Goal: Task Accomplishment & Management: Manage account settings

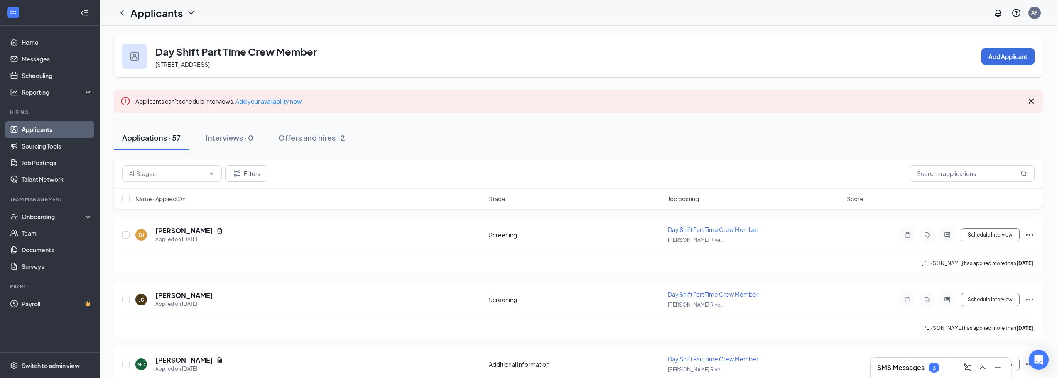
click at [179, 137] on div "Applications · 57" at bounding box center [151, 137] width 59 height 10
click at [47, 133] on link "Applicants" at bounding box center [57, 129] width 71 height 17
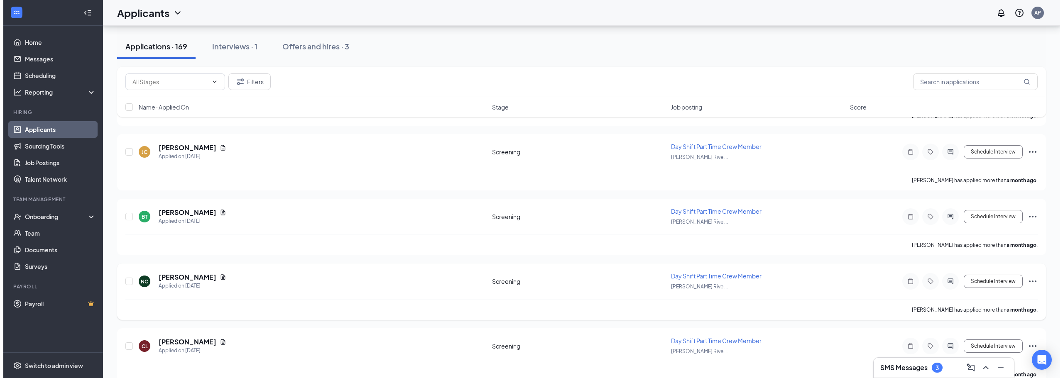
scroll to position [9418, 0]
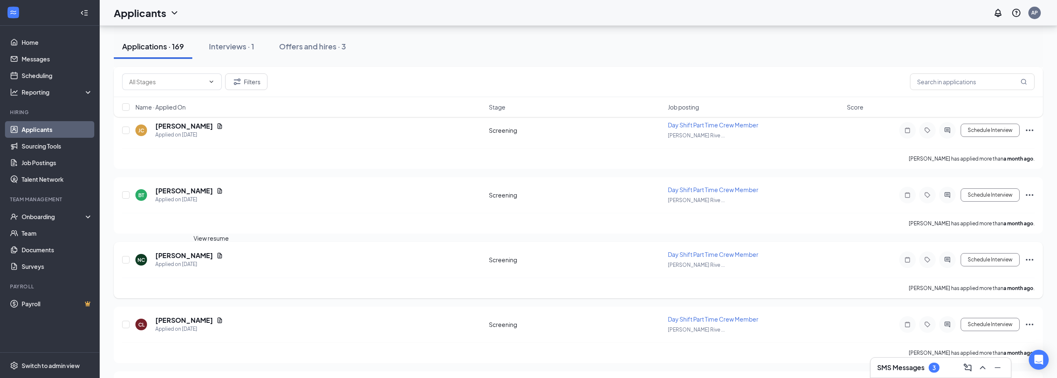
click at [218, 255] on icon "Document" at bounding box center [220, 255] width 5 height 5
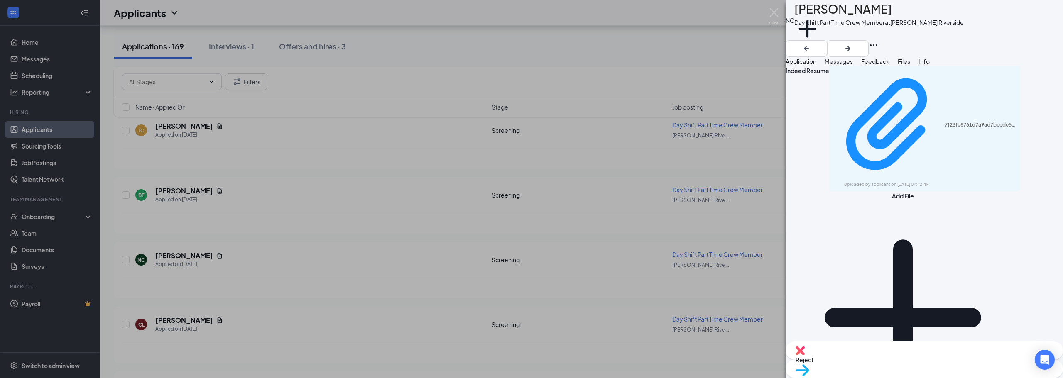
click at [808, 65] on span "Application" at bounding box center [801, 61] width 31 height 7
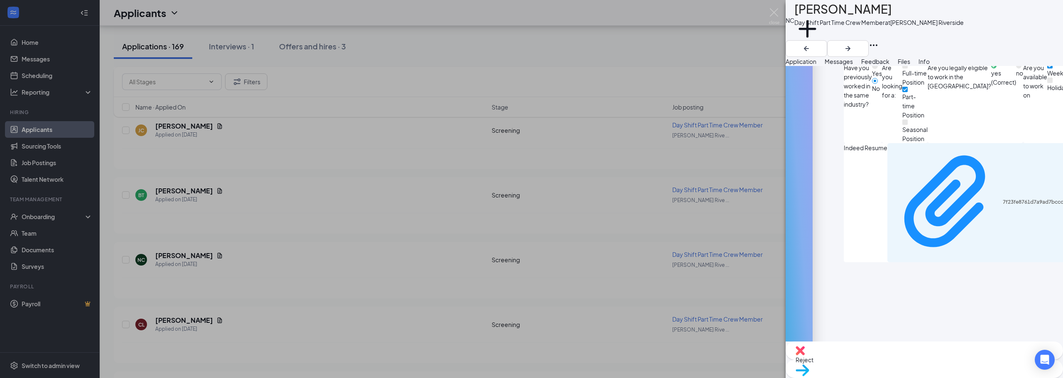
scroll to position [493, 0]
click at [805, 356] on img at bounding box center [800, 350] width 9 height 9
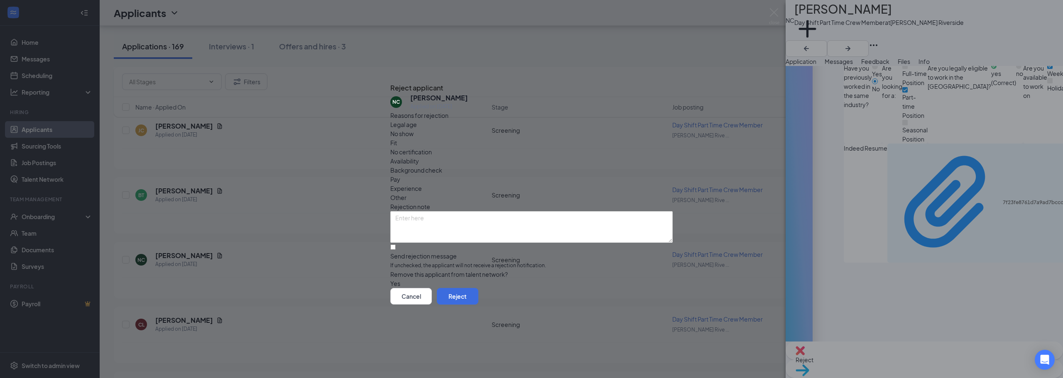
drag, startPoint x: 884, startPoint y: 174, endPoint x: 578, endPoint y: 135, distance: 308.7
click at [578, 157] on div "Availability" at bounding box center [531, 161] width 282 height 9
drag, startPoint x: 574, startPoint y: 141, endPoint x: 555, endPoint y: 147, distance: 20.6
click at [419, 157] on span "Availability" at bounding box center [404, 161] width 29 height 9
click at [422, 184] on span "Experience" at bounding box center [406, 188] width 32 height 9
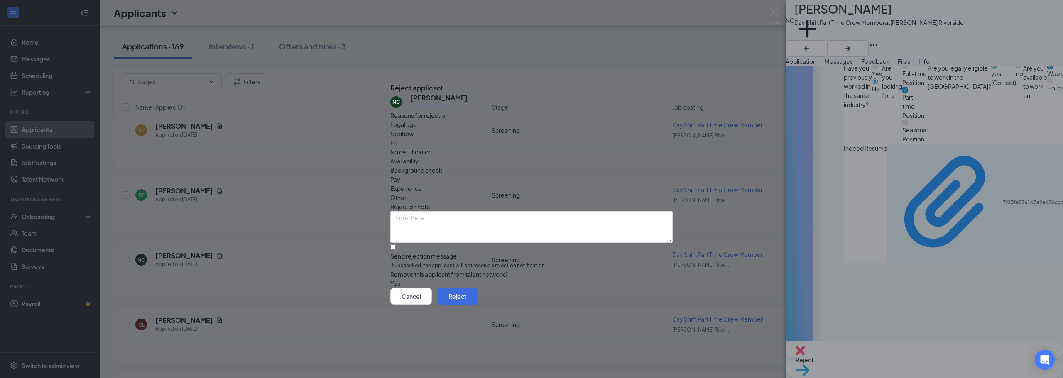
click at [584, 134] on div "Reasons for rejection Legal age No show Fit No certification Availability Backg…" at bounding box center [531, 200] width 282 height 178
click at [419, 157] on span "Availability" at bounding box center [404, 161] width 29 height 9
click at [396, 245] on input "Send rejection message If unchecked, the applicant will not receive a rejection…" at bounding box center [392, 247] width 5 height 5
checkbox input "true"
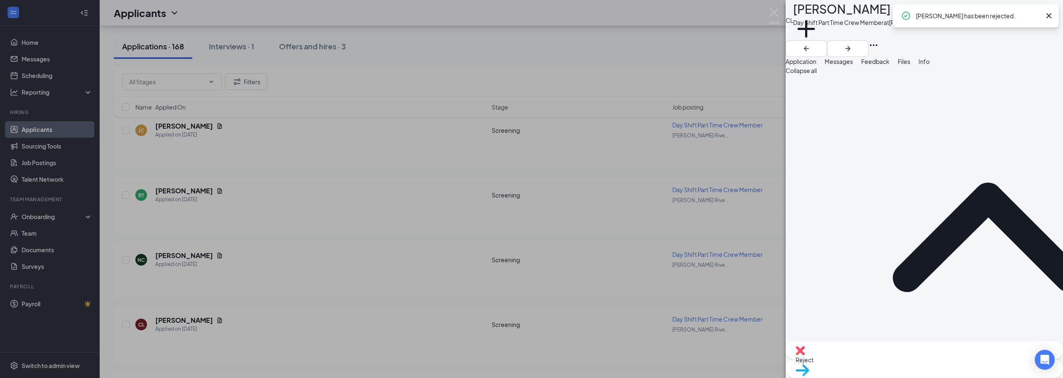
click at [1049, 15] on icon "Cross" at bounding box center [1049, 15] width 5 height 5
click at [809, 46] on icon "ArrowLeftNew" at bounding box center [806, 48] width 5 height 5
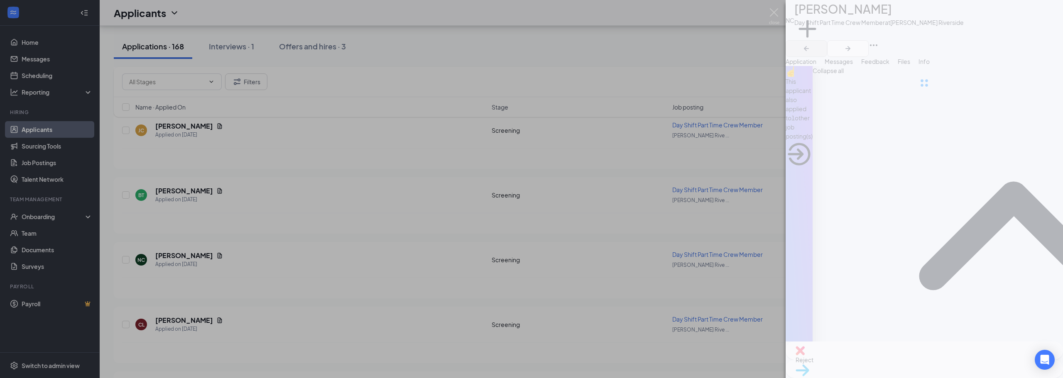
click at [1013, 16] on div at bounding box center [924, 83] width 277 height 166
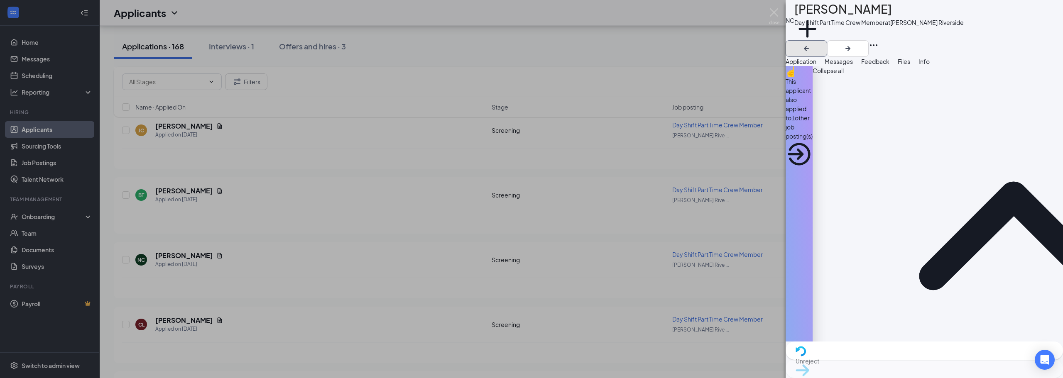
click at [812, 44] on icon "ArrowLeftNew" at bounding box center [807, 49] width 10 height 10
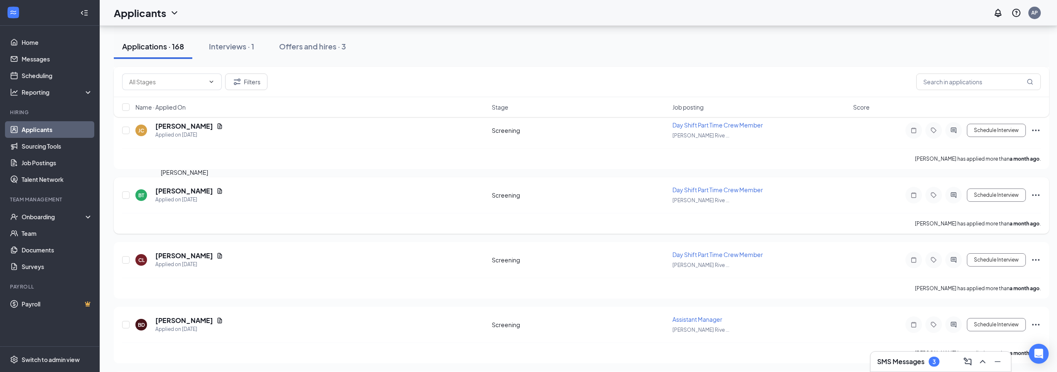
drag, startPoint x: 188, startPoint y: 189, endPoint x: 603, endPoint y: 204, distance: 415.6
click at [187, 189] on h5 "[PERSON_NAME]" at bounding box center [184, 190] width 58 height 9
click at [205, 193] on h5 "[PERSON_NAME]" at bounding box center [184, 190] width 58 height 9
click at [223, 191] on icon "Document" at bounding box center [219, 191] width 7 height 7
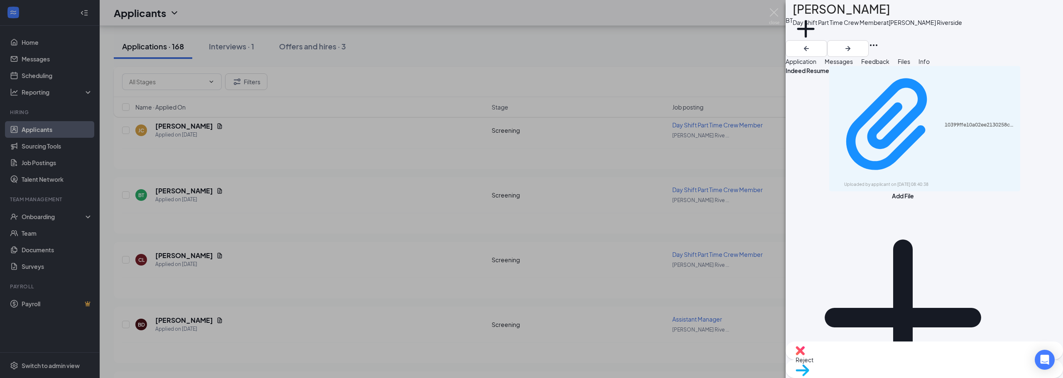
click at [817, 65] on span "Application" at bounding box center [801, 61] width 31 height 7
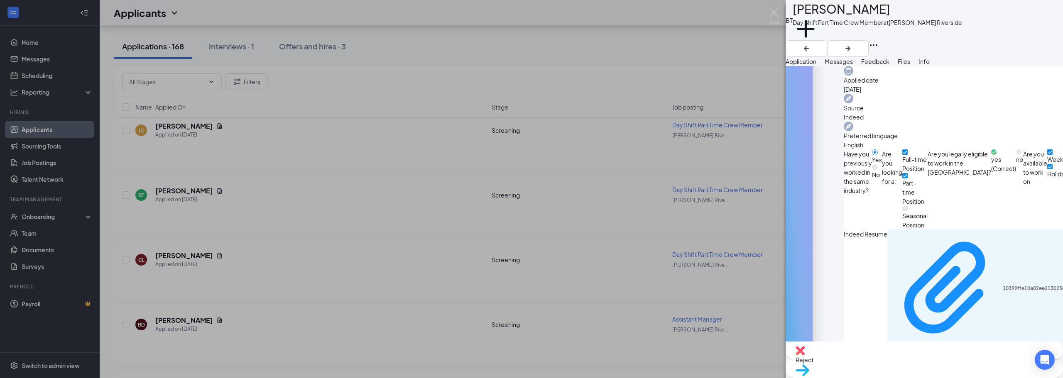
scroll to position [336, 0]
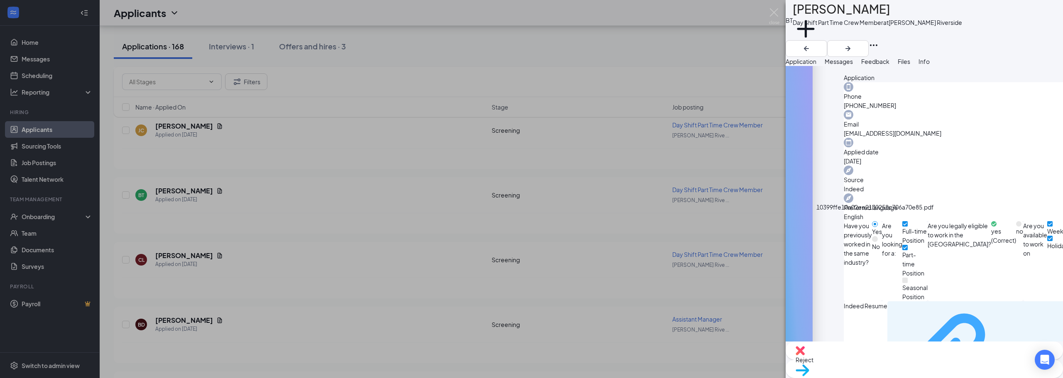
click at [1003, 357] on div "10399ffe10a02ee2130258c706a70e85.pdf" at bounding box center [1038, 360] width 71 height 7
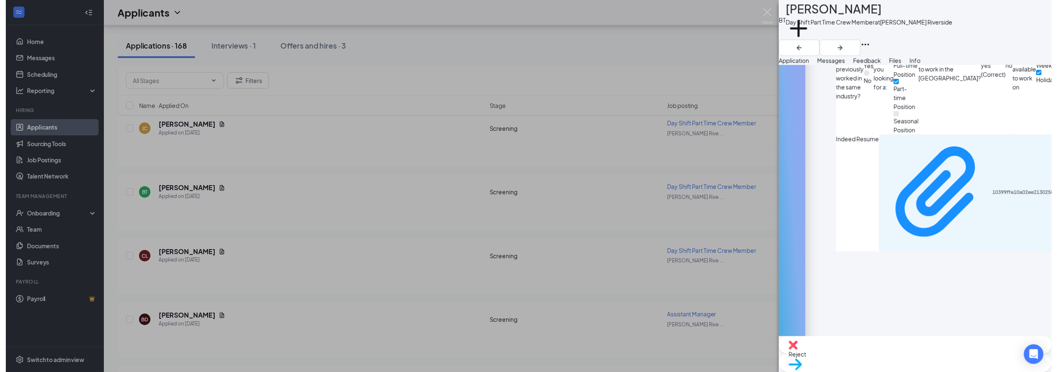
scroll to position [502, 0]
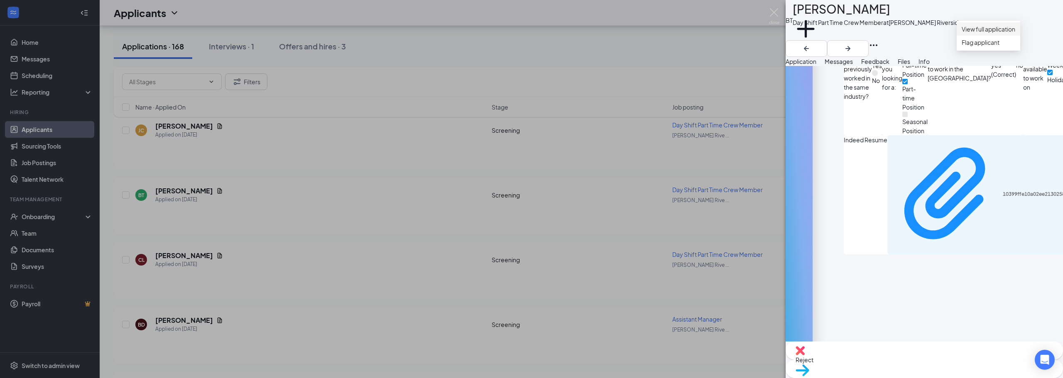
click at [1016, 30] on link "View full application" at bounding box center [989, 29] width 54 height 9
click at [776, 15] on img at bounding box center [774, 16] width 10 height 16
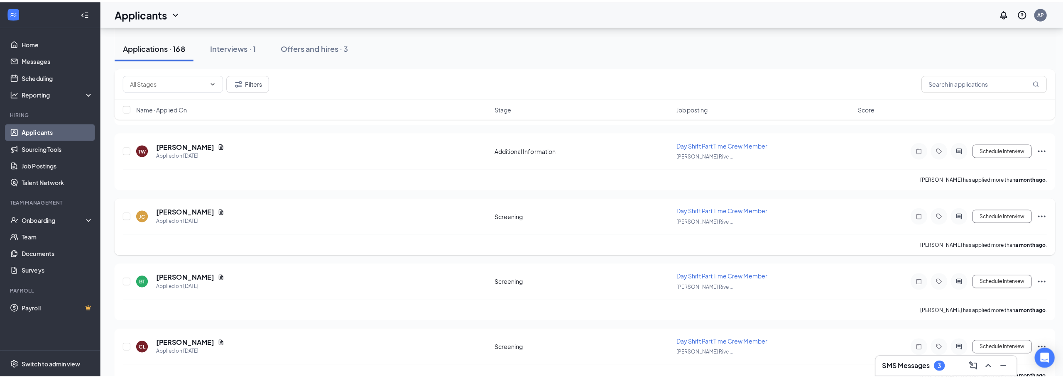
scroll to position [9335, 0]
click at [180, 210] on h5 "Jonathan Carter" at bounding box center [184, 209] width 58 height 9
click at [182, 208] on h5 "Jonathan Carter" at bounding box center [184, 209] width 58 height 9
click at [216, 206] on icon "Document" at bounding box center [219, 209] width 7 height 7
click at [218, 211] on icon "Document" at bounding box center [220, 208] width 5 height 5
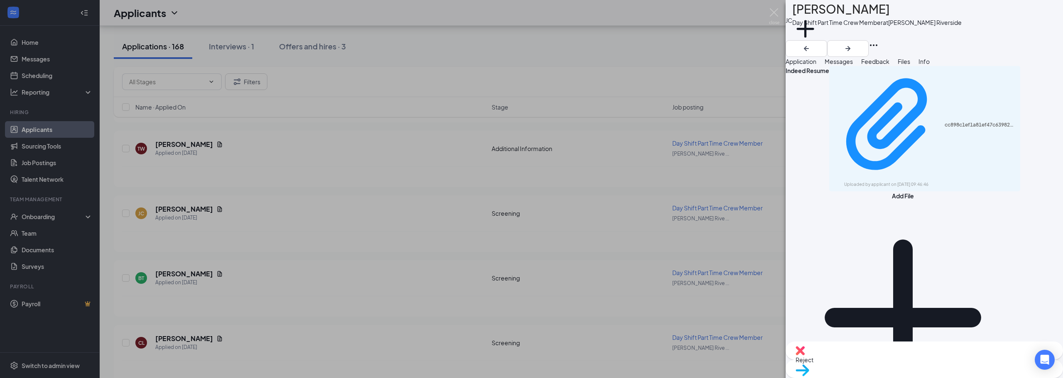
drag, startPoint x: 809, startPoint y: 49, endPoint x: 816, endPoint y: 69, distance: 20.5
click at [811, 59] on div "JC Jonathan Carter Day Shift Part Time Crew Member at Jade Rockford Riverside A…" at bounding box center [924, 189] width 277 height 378
click at [817, 65] on span "Application" at bounding box center [801, 61] width 31 height 7
click at [811, 65] on span "Application" at bounding box center [801, 61] width 31 height 7
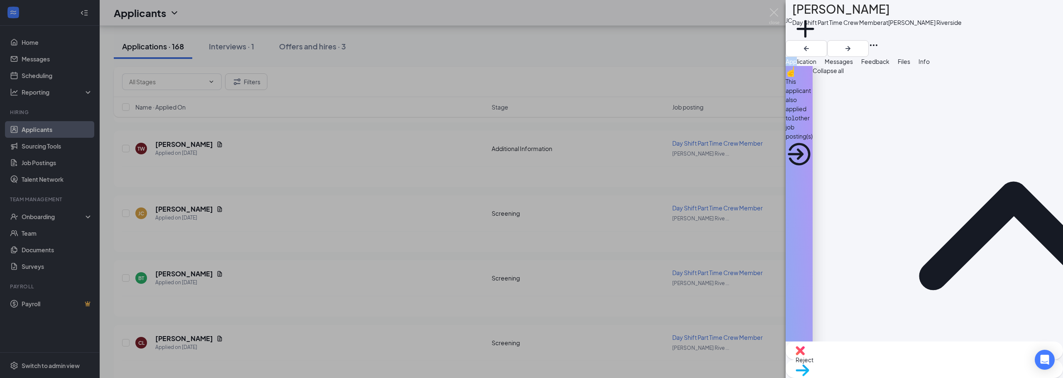
drag, startPoint x: 880, startPoint y: 48, endPoint x: 884, endPoint y: 29, distance: 19.6
click at [884, 29] on div "Add a tag" at bounding box center [876, 34] width 169 height 14
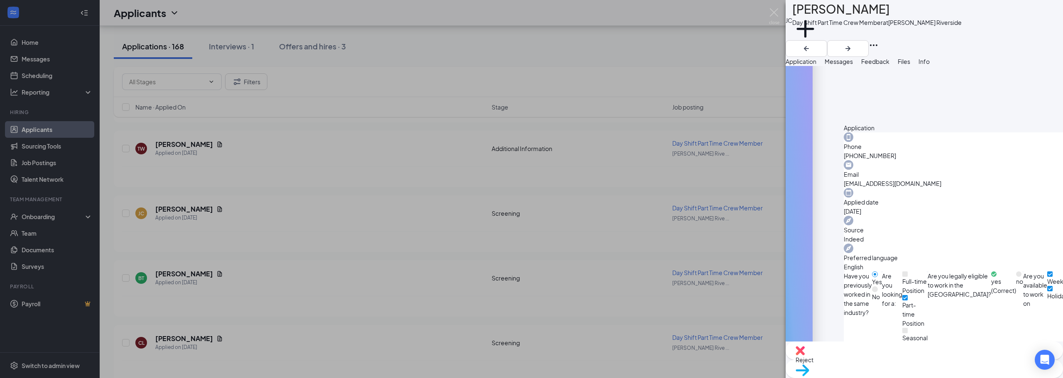
scroll to position [294, 0]
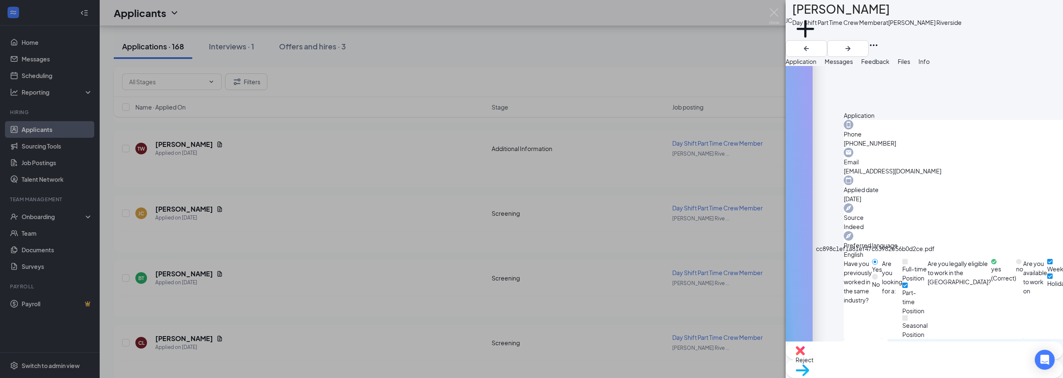
click at [814, 358] on span "Reject" at bounding box center [805, 359] width 18 height 7
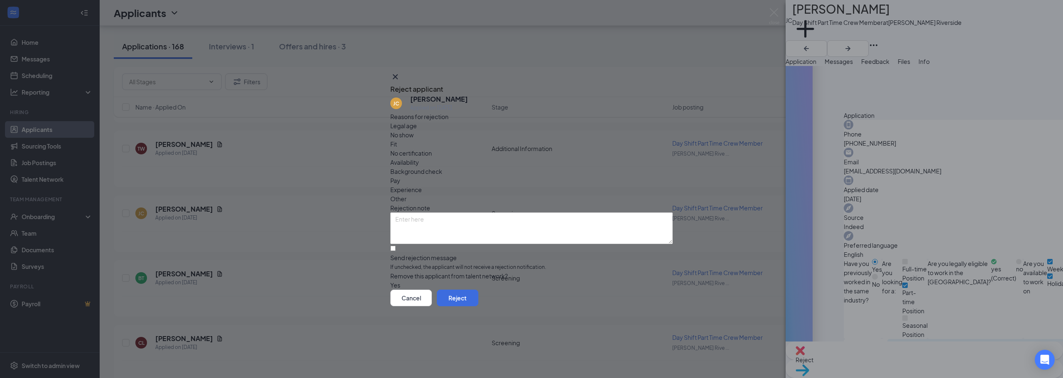
click at [422, 185] on span "Experience" at bounding box center [406, 189] width 32 height 9
click at [396, 246] on input "Send rejection message If unchecked, the applicant will not receive a rejection…" at bounding box center [392, 248] width 5 height 5
checkbox input "true"
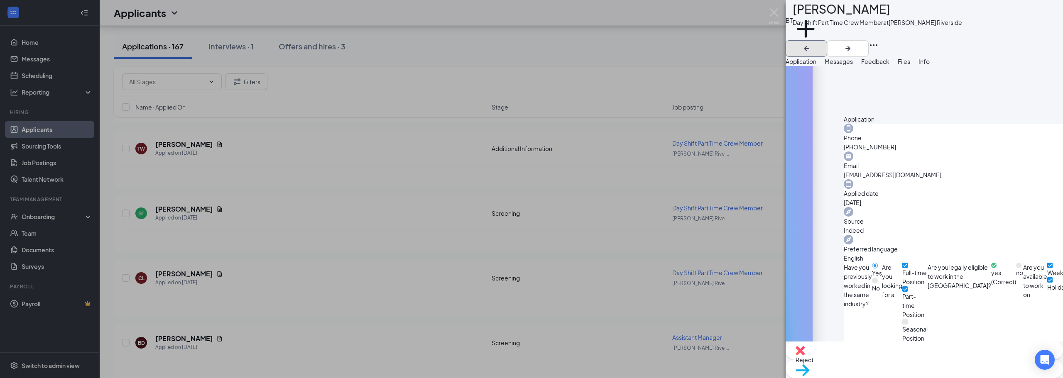
click at [827, 40] on button "button" at bounding box center [807, 48] width 42 height 17
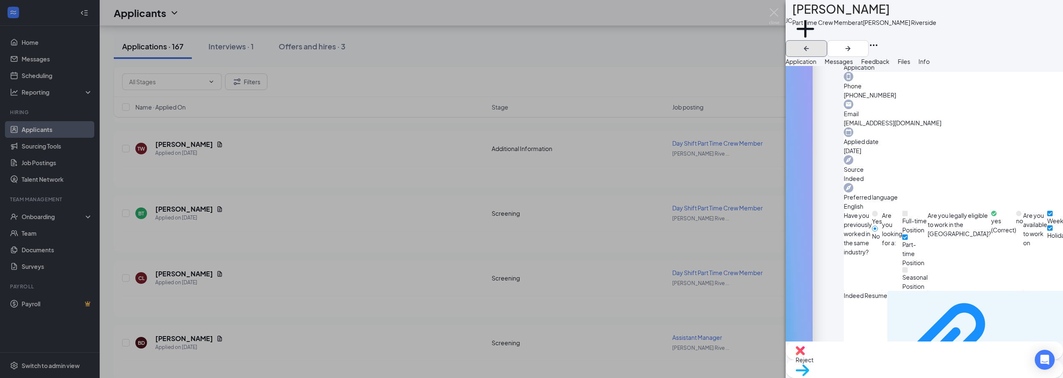
scroll to position [327, 0]
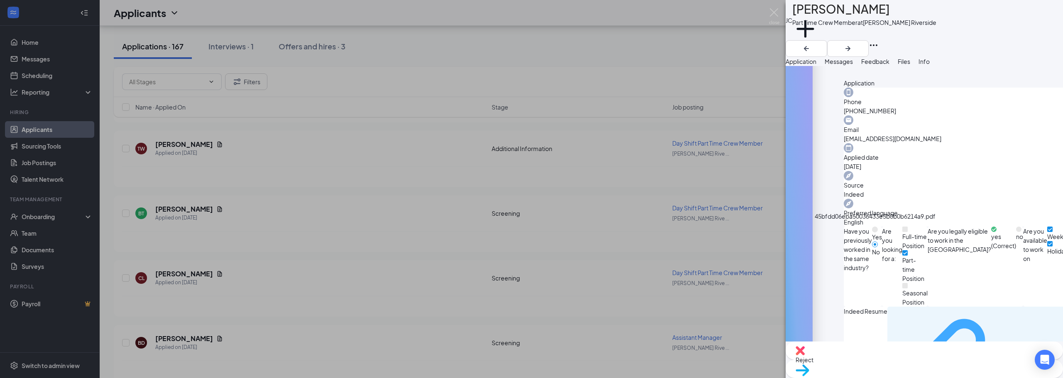
click at [1003, 363] on div "45bfdd06eba50036433e5b0b0b6214a9.pdf" at bounding box center [1038, 366] width 71 height 7
click at [814, 361] on span "Reject" at bounding box center [805, 359] width 18 height 7
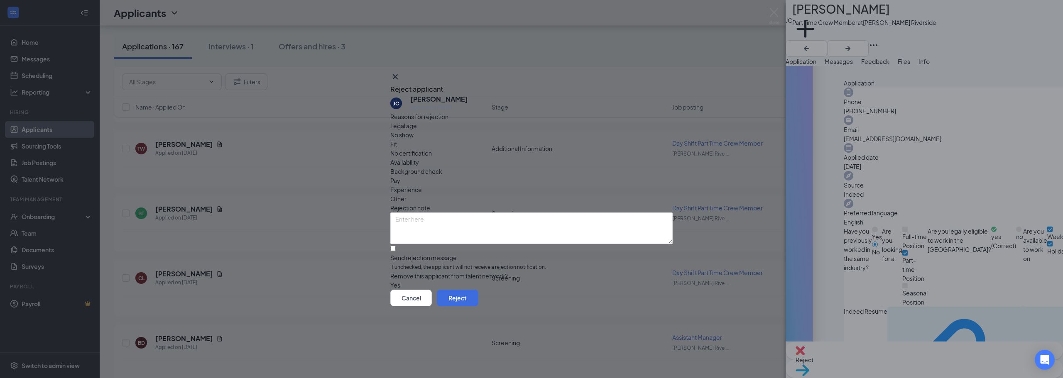
click at [422, 185] on span "Experience" at bounding box center [406, 189] width 32 height 9
click at [390, 281] on button "button" at bounding box center [390, 285] width 0 height 9
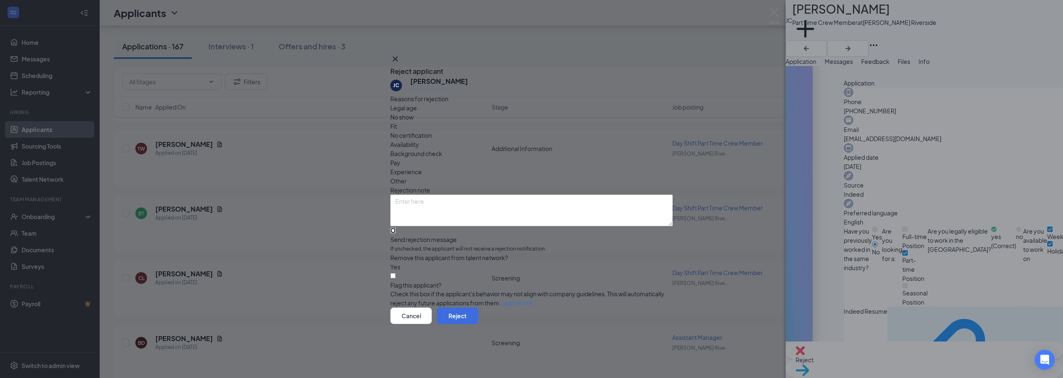
click at [396, 228] on input "Send rejection message If unchecked, the applicant will not receive a rejection…" at bounding box center [392, 230] width 5 height 5
checkbox input "true"
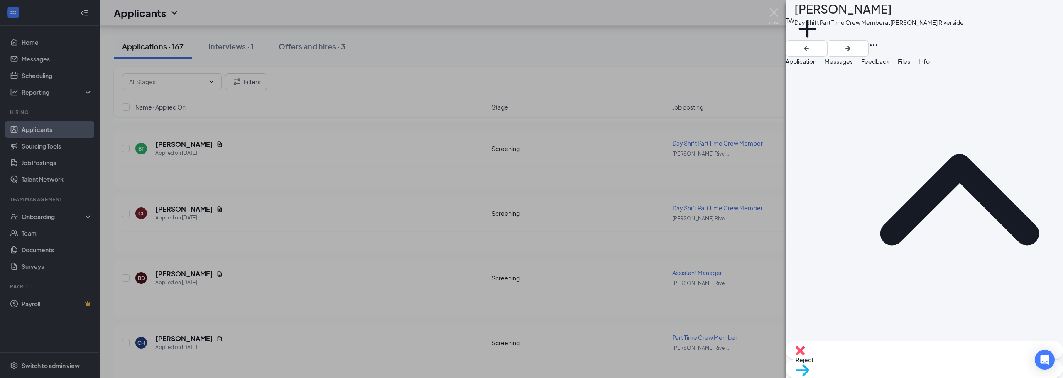
scroll to position [174, 0]
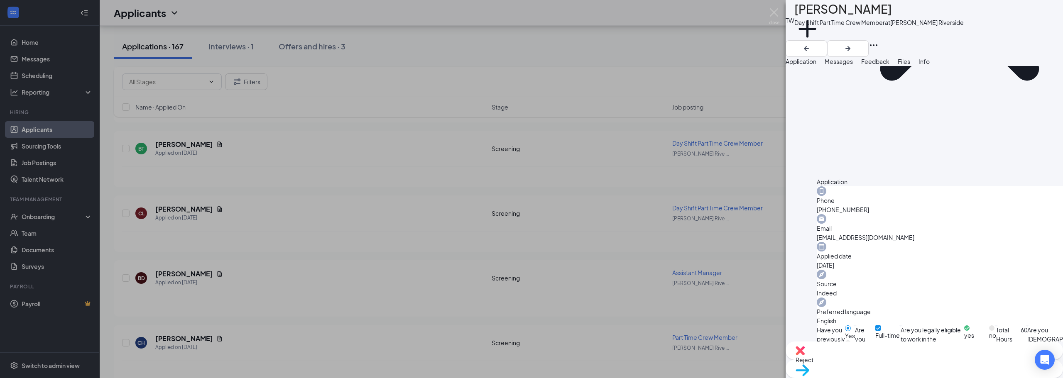
click at [875, 358] on div "Reject" at bounding box center [924, 351] width 277 height 18
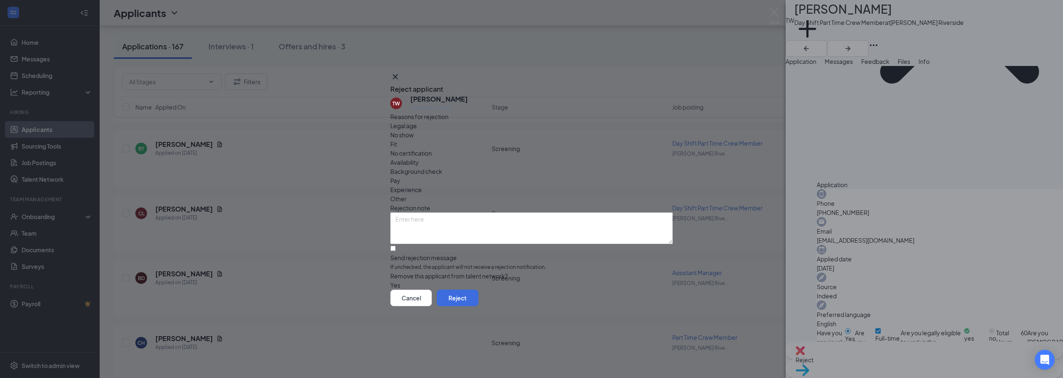
click at [419, 158] on span "Availability" at bounding box center [404, 162] width 29 height 9
click at [398, 229] on div "TW Teresa Williams Applied on Sep 15 Reasons for rejection Legal age No show Fi…" at bounding box center [531, 192] width 282 height 195
click at [396, 246] on input "Send rejection message If unchecked, the applicant will not receive a rejection…" at bounding box center [392, 248] width 5 height 5
checkbox input "true"
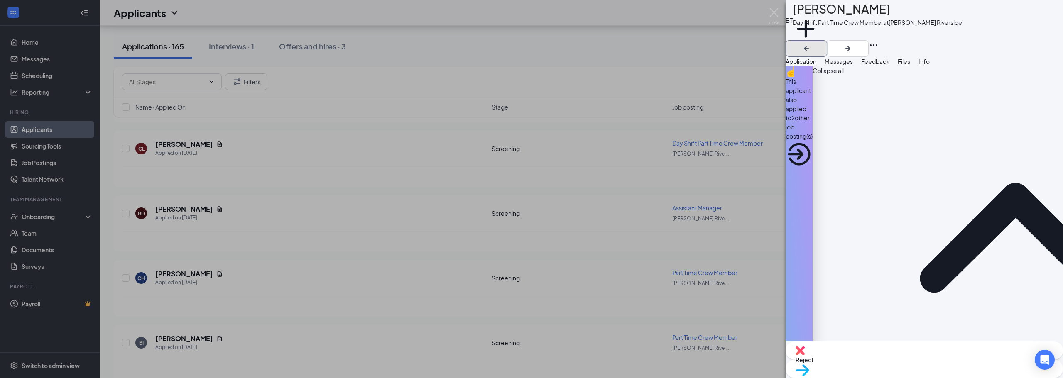
click at [812, 44] on icon "ArrowLeftNew" at bounding box center [807, 49] width 10 height 10
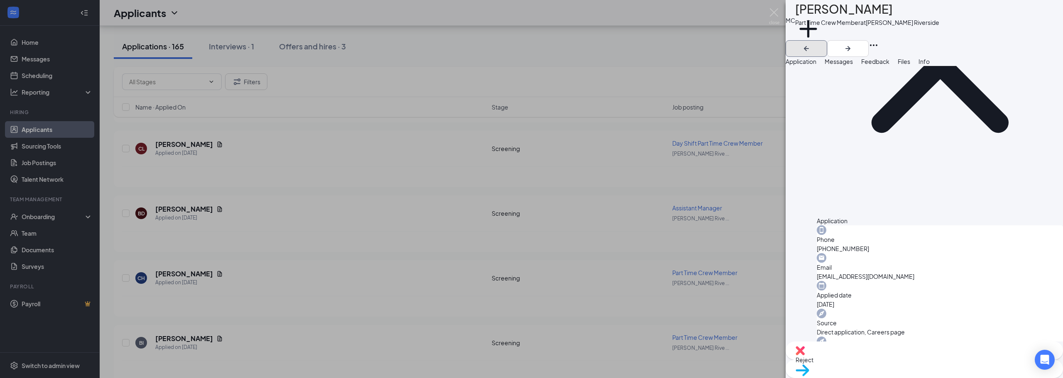
scroll to position [82, 0]
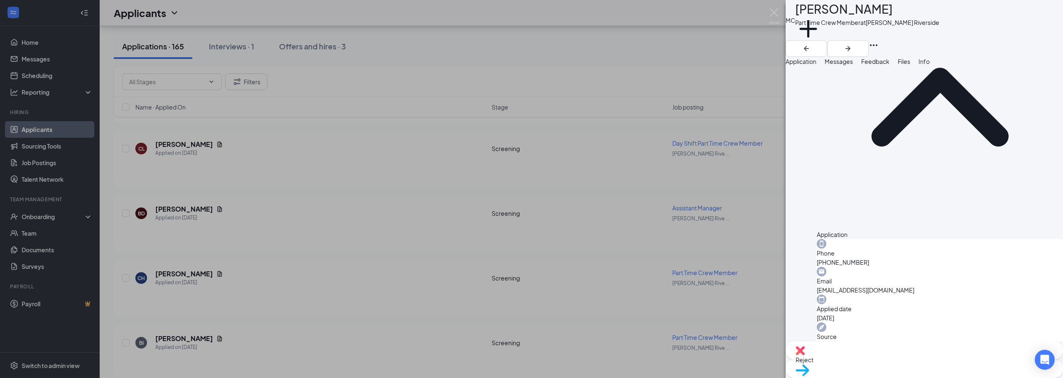
drag, startPoint x: 901, startPoint y: 147, endPoint x: 916, endPoint y: 131, distance: 22.0
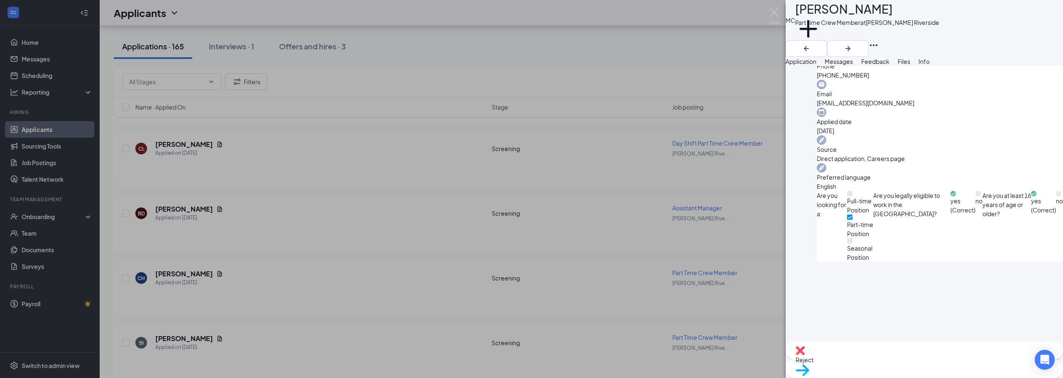
scroll to position [290, 0]
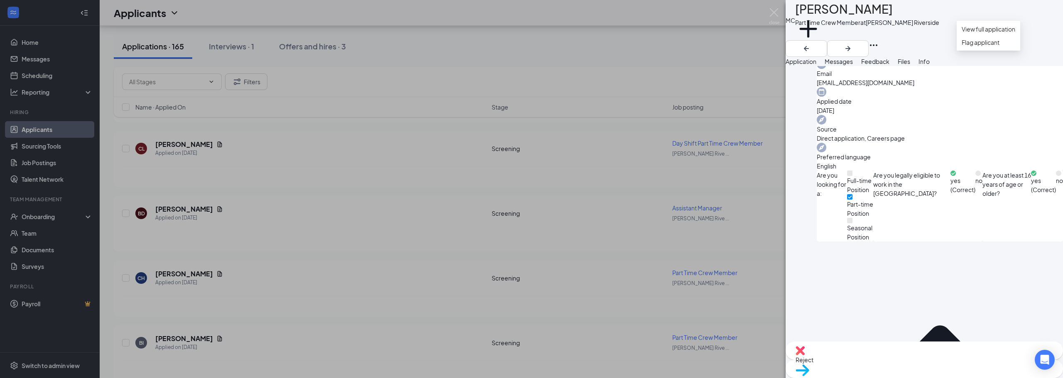
click at [879, 40] on icon "Ellipses" at bounding box center [874, 45] width 10 height 10
click at [1013, 34] on link "View full application" at bounding box center [989, 29] width 54 height 9
click at [812, 44] on icon "ArrowLeftNew" at bounding box center [807, 49] width 10 height 10
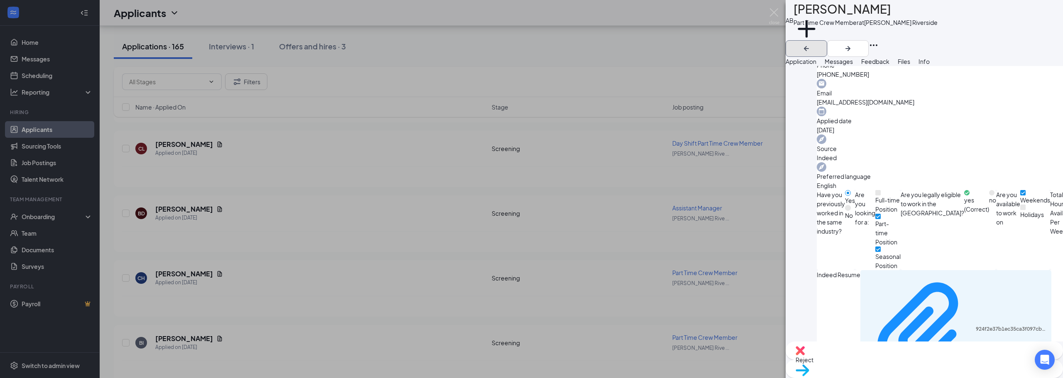
scroll to position [354, 0]
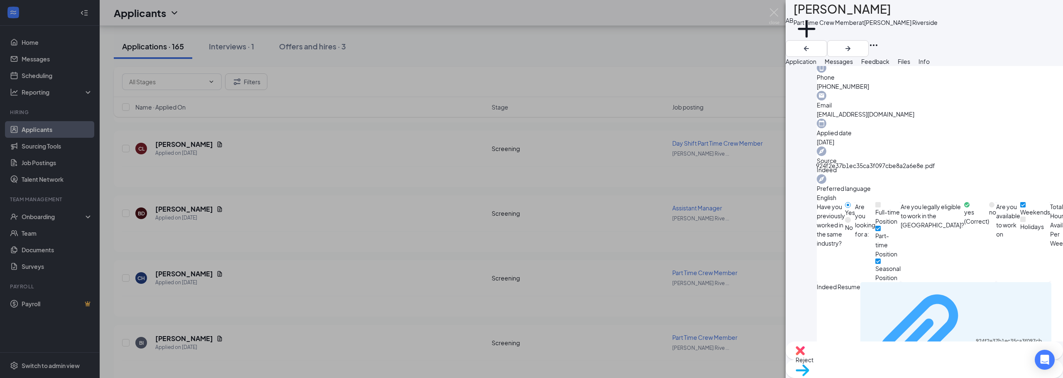
click at [976, 338] on div "924f2e37b1ec35ca3f097cbe8a2a6e8e.pdf" at bounding box center [1011, 341] width 71 height 7
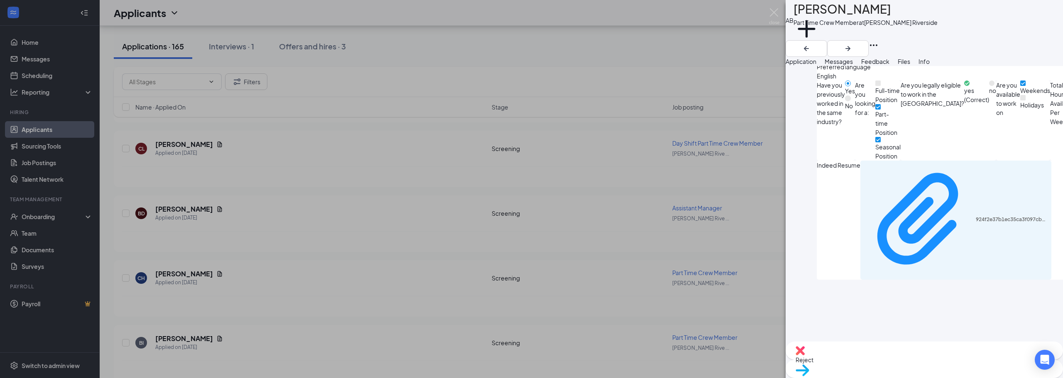
click at [879, 40] on icon "Ellipses" at bounding box center [874, 45] width 10 height 10
click at [1004, 32] on link "View full application" at bounding box center [989, 29] width 54 height 9
click at [1018, 40] on div at bounding box center [924, 48] width 277 height 17
click at [812, 44] on icon "ArrowLeftNew" at bounding box center [807, 49] width 10 height 10
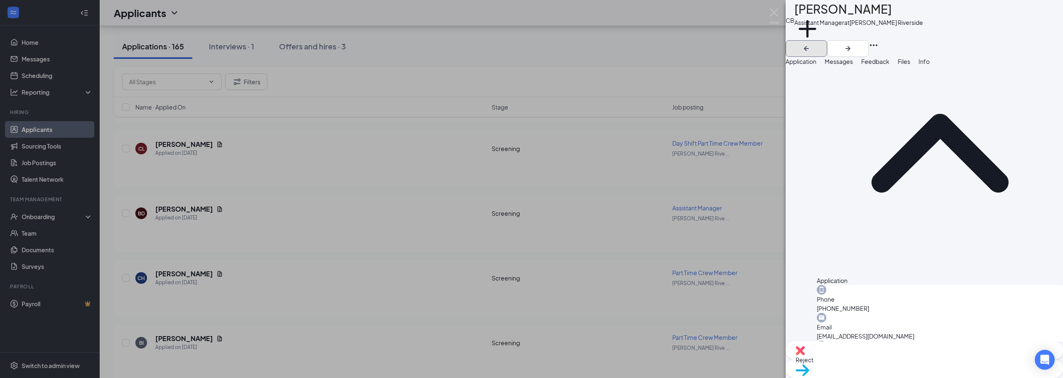
scroll to position [72, 0]
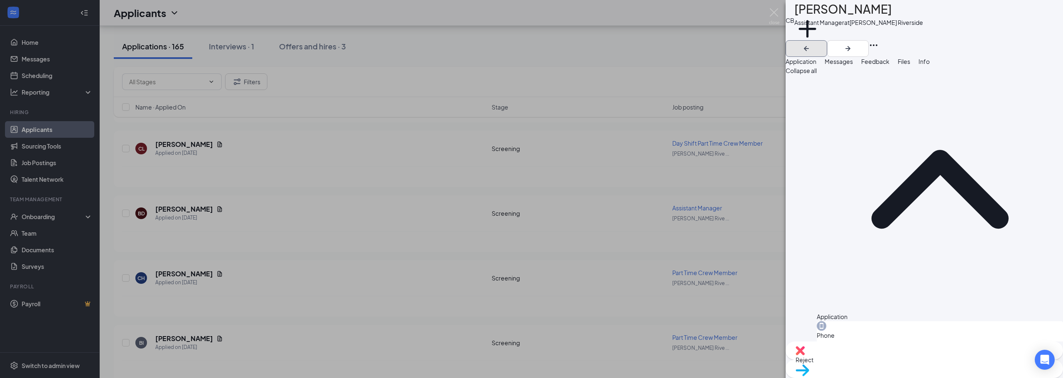
click at [812, 44] on icon "ArrowLeftNew" at bounding box center [807, 49] width 10 height 10
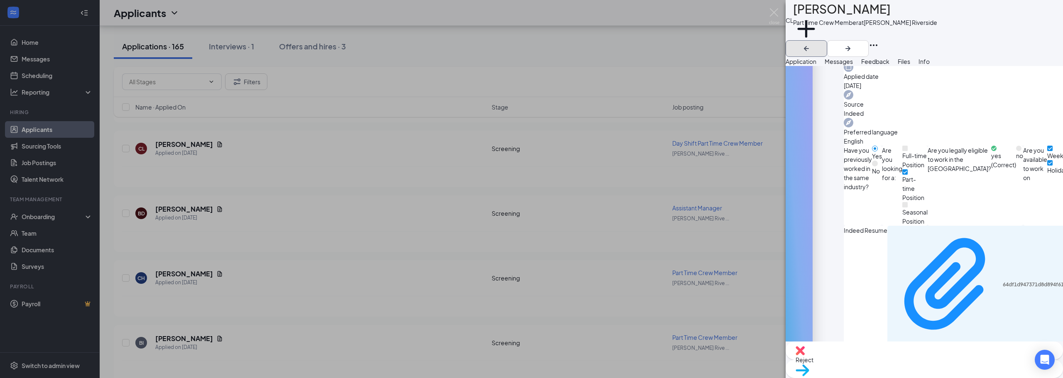
scroll to position [378, 0]
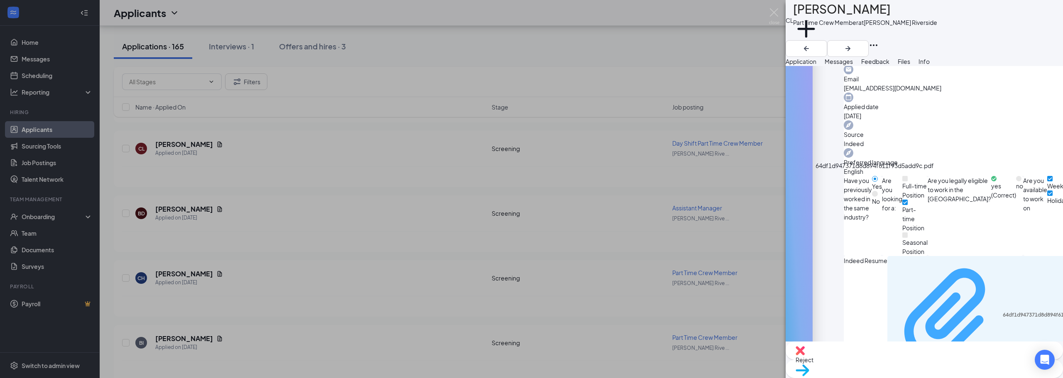
click at [1003, 312] on div "64df1d947371d8d894f611f93d5add9c.pdf" at bounding box center [1038, 315] width 71 height 7
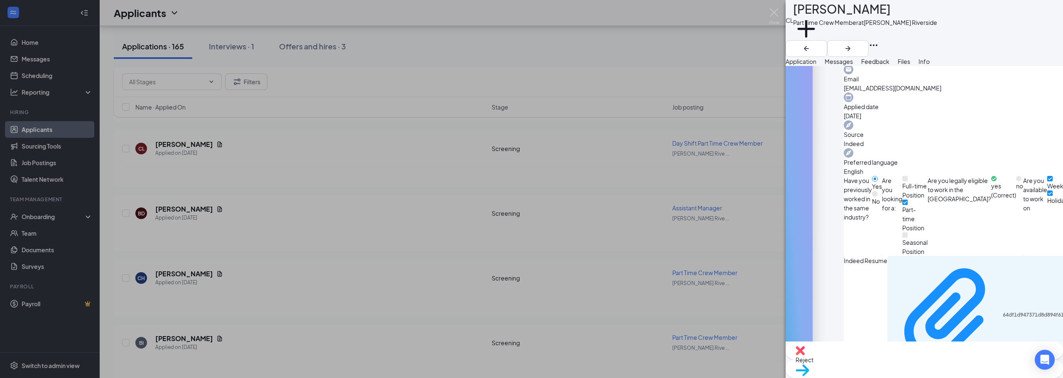
click at [814, 364] on span "Reject" at bounding box center [805, 359] width 18 height 7
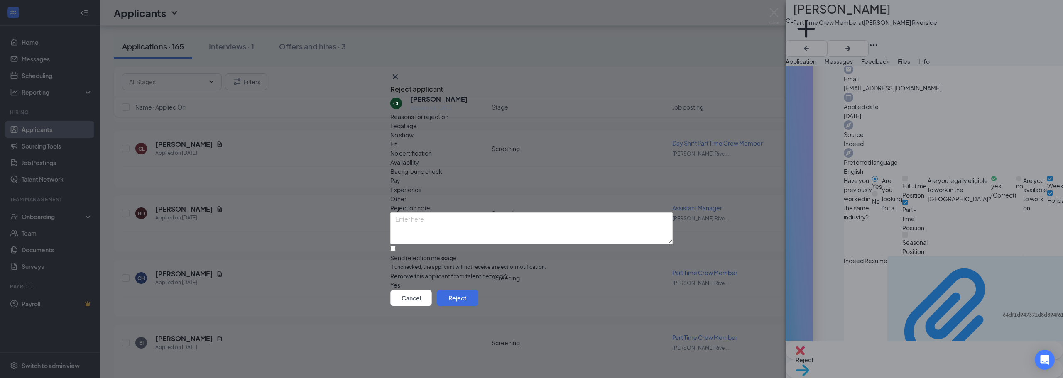
click at [400, 76] on icon "Cross" at bounding box center [395, 77] width 10 height 10
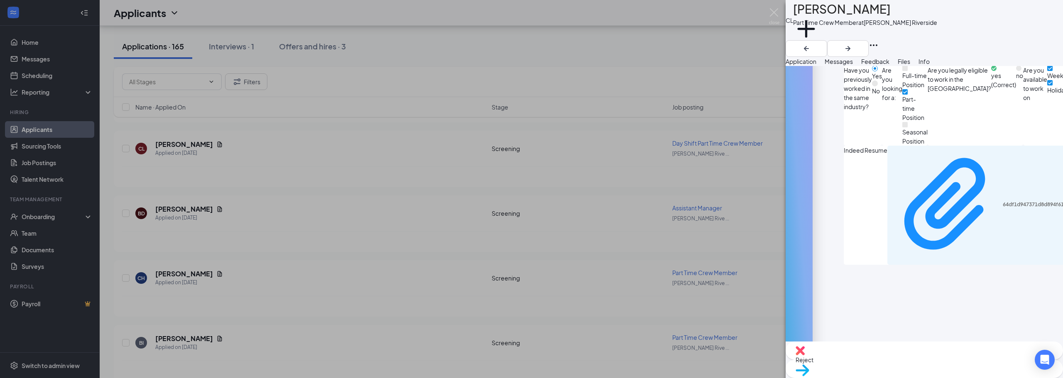
scroll to position [502, 0]
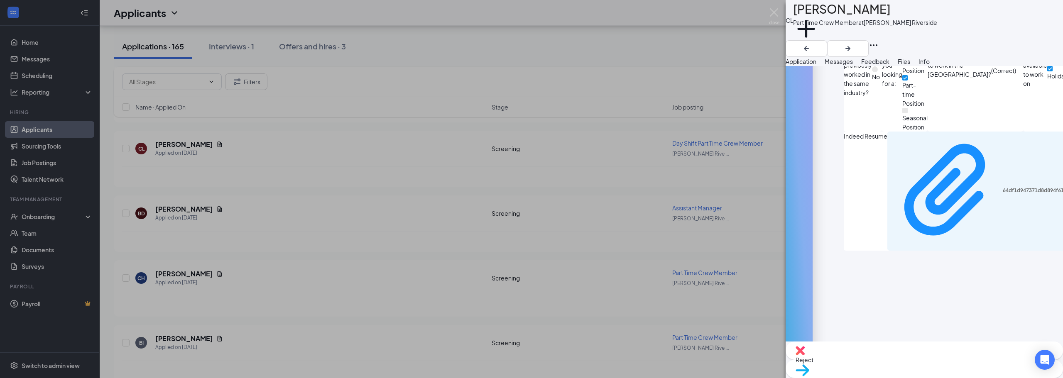
click at [814, 364] on span "Reject" at bounding box center [805, 359] width 18 height 7
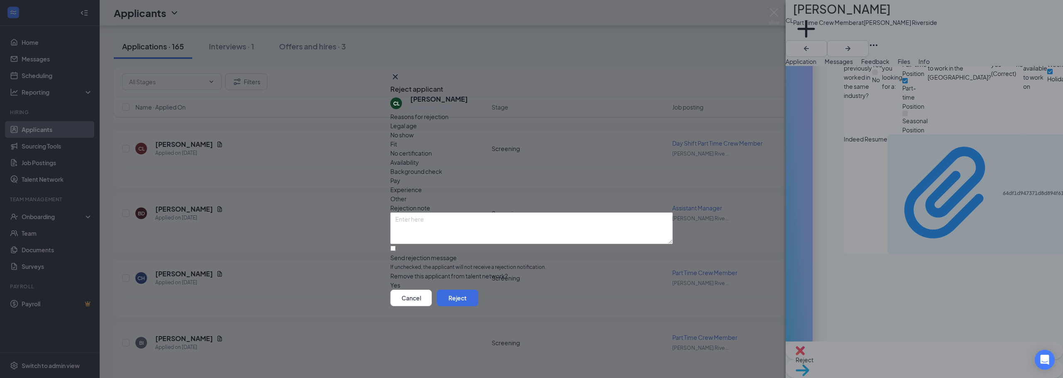
click at [417, 130] on span "Legal age" at bounding box center [403, 125] width 27 height 9
click at [422, 185] on span "Experience" at bounding box center [406, 189] width 32 height 9
click at [396, 246] on input "Send rejection message If unchecked, the applicant will not receive a rejection…" at bounding box center [392, 248] width 5 height 5
checkbox input "true"
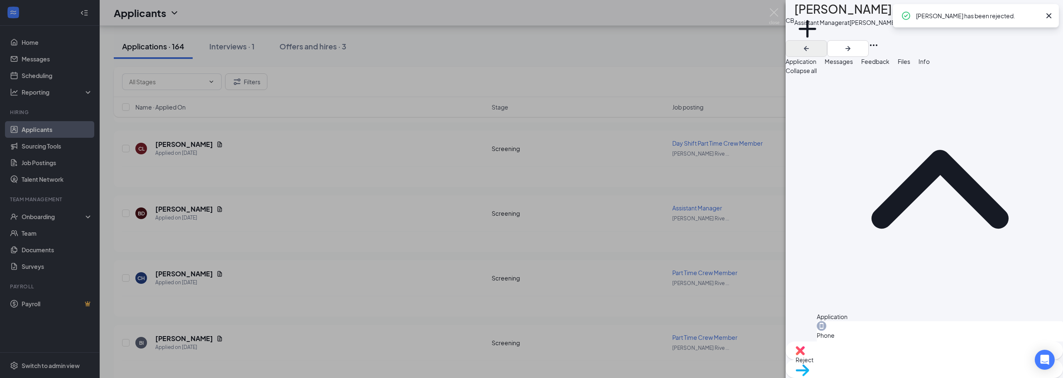
click at [1019, 16] on div "Chase Lavicka has been rejected." at bounding box center [978, 16] width 125 height 10
click at [1050, 17] on icon "Cross" at bounding box center [1049, 15] width 5 height 5
click at [827, 40] on button "button" at bounding box center [807, 48] width 42 height 17
click at [812, 44] on icon "ArrowLeftNew" at bounding box center [807, 49] width 10 height 10
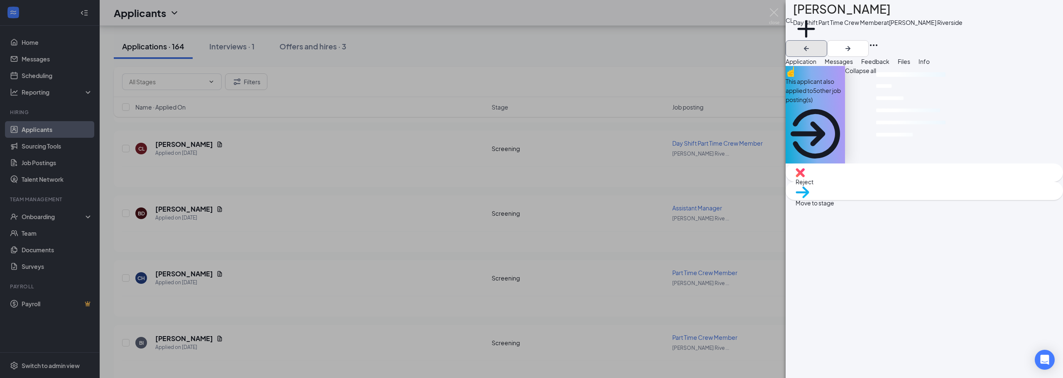
click at [809, 46] on icon "ArrowLeftNew" at bounding box center [806, 48] width 5 height 5
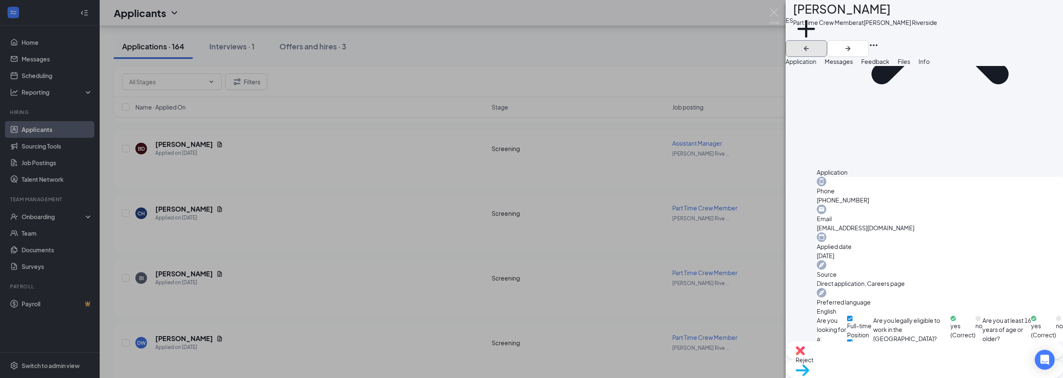
scroll to position [281, 0]
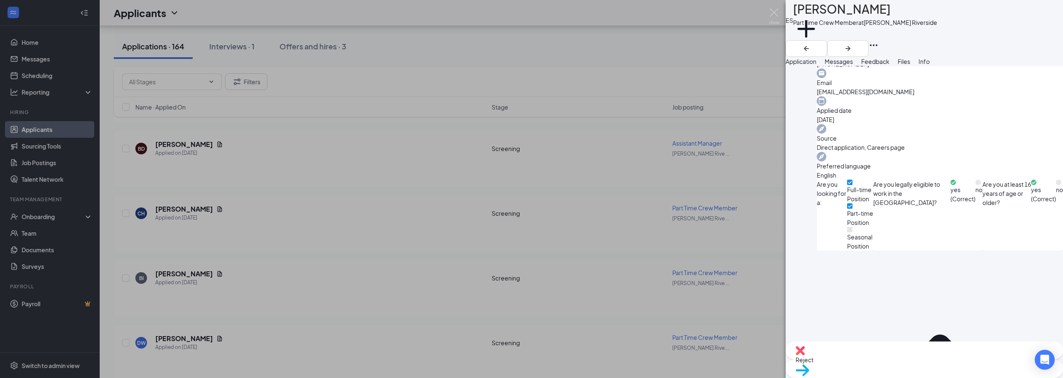
click at [805, 356] on img at bounding box center [800, 350] width 9 height 9
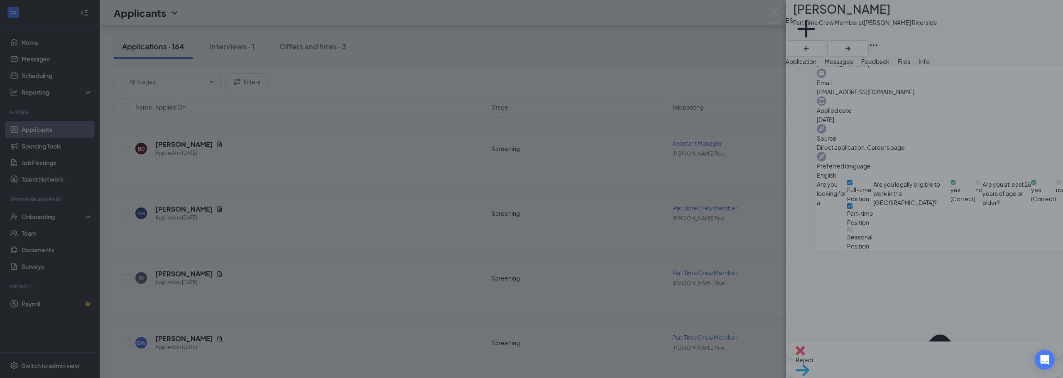
scroll to position [278, 0]
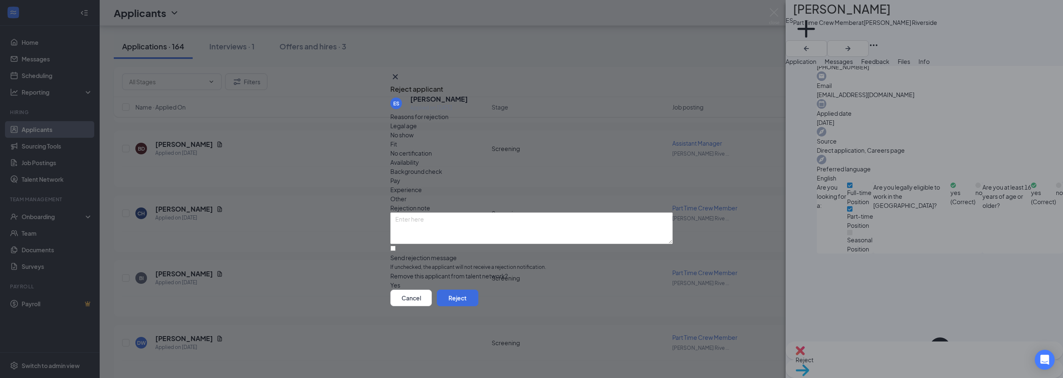
click at [422, 185] on span "Experience" at bounding box center [406, 189] width 32 height 9
click at [396, 246] on input "Send rejection message If unchecked, the applicant will not receive a rejection…" at bounding box center [392, 248] width 5 height 5
checkbox input "true"
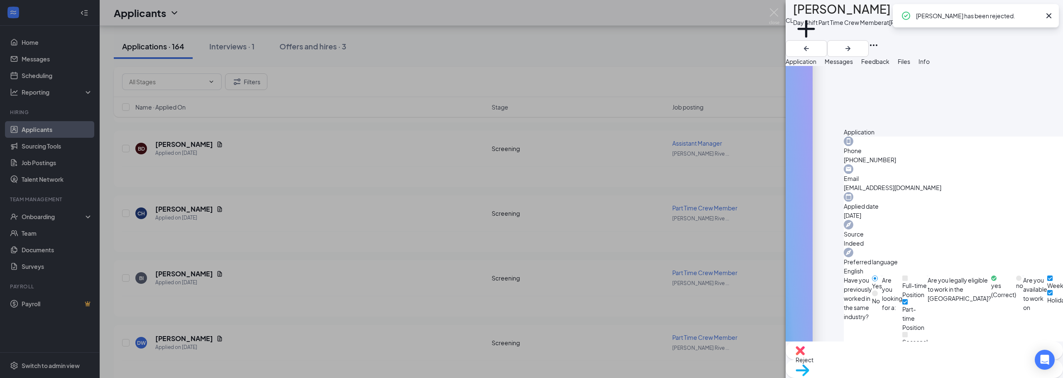
click at [1052, 17] on icon "Cross" at bounding box center [1049, 16] width 10 height 10
click at [827, 40] on button "button" at bounding box center [807, 48] width 42 height 17
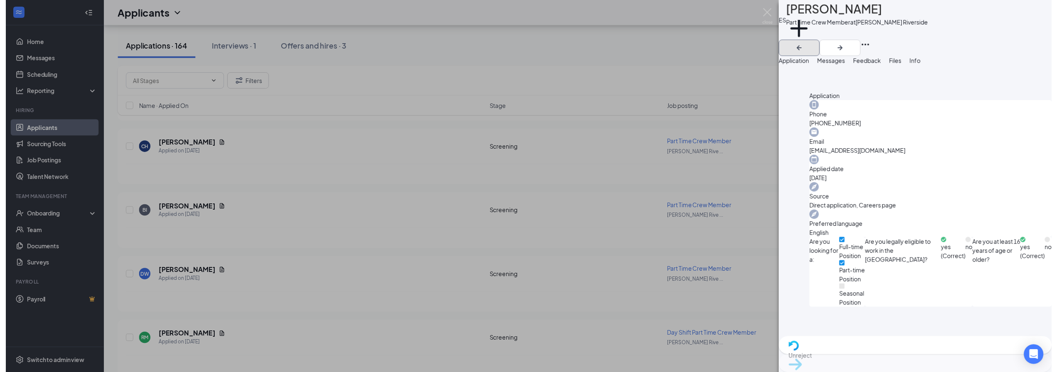
scroll to position [281, 0]
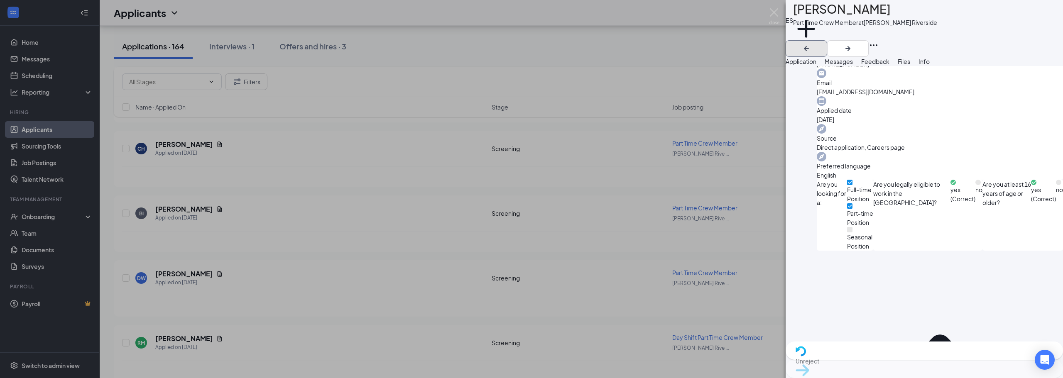
click at [827, 40] on button "button" at bounding box center [807, 48] width 42 height 17
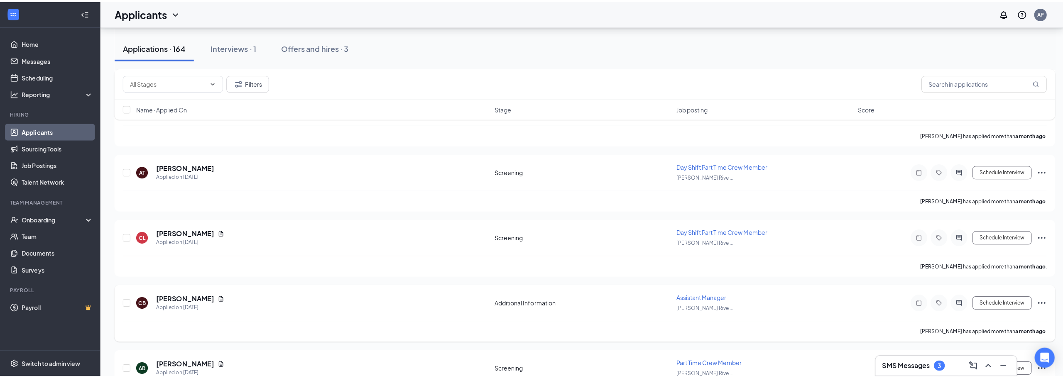
scroll to position [8795, 0]
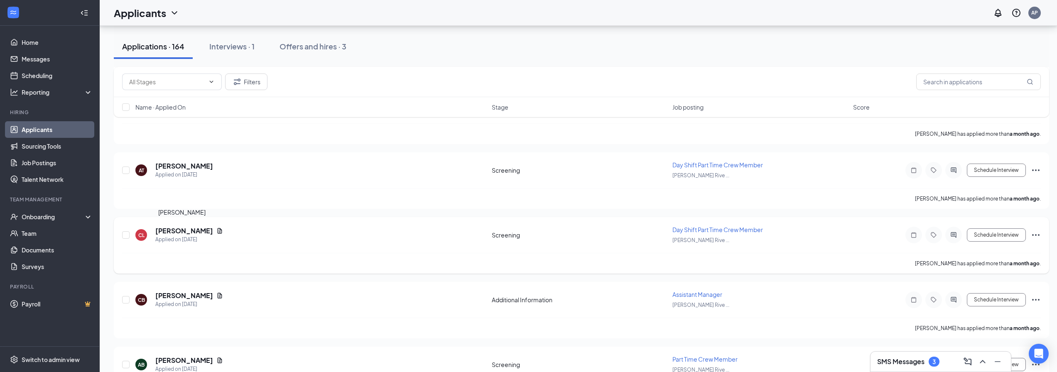
click at [188, 232] on h5 "Chase Lavicka" at bounding box center [184, 230] width 58 height 9
click at [188, 231] on h5 "Chase Lavicka" at bounding box center [184, 230] width 58 height 9
click at [218, 232] on icon "Document" at bounding box center [220, 230] width 5 height 5
drag, startPoint x: 188, startPoint y: 231, endPoint x: 209, endPoint y: 229, distance: 20.9
click at [210, 233] on div "CL Chase Lavicka Day Shift Part Time Crew Member at Jade Rockford Riverside Add…" at bounding box center [528, 186] width 1057 height 372
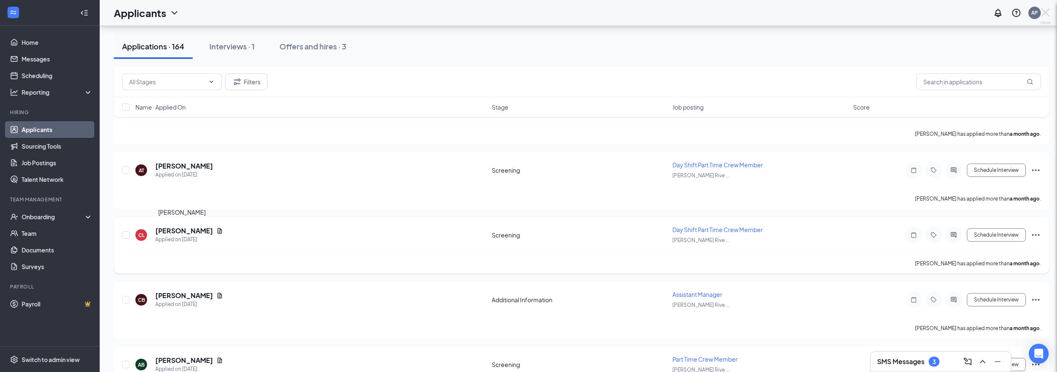
click at [211, 225] on div "CL Chase Lavicka Applied on Sep 15 Screening Day Shift Part Time Crew Member Ja…" at bounding box center [581, 245] width 935 height 56
click at [218, 229] on icon "Document" at bounding box center [220, 230] width 5 height 5
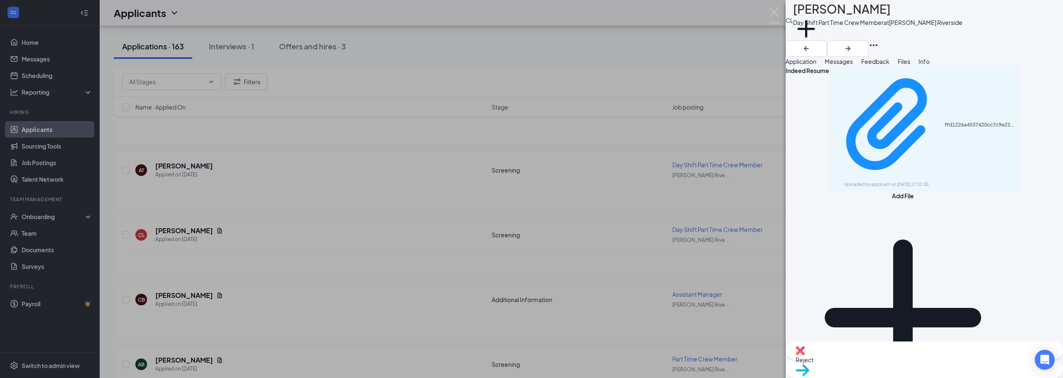
click at [814, 361] on span "Reject" at bounding box center [805, 359] width 18 height 7
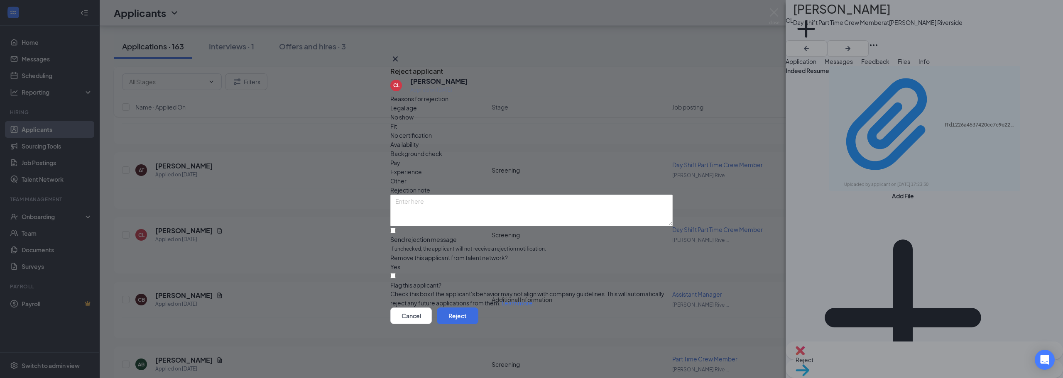
click at [417, 113] on span "Legal age" at bounding box center [403, 107] width 27 height 9
click at [405, 278] on div "Flag this applicant? Check this box if the applicant's behavior may not align w…" at bounding box center [531, 290] width 282 height 36
click at [396, 273] on input "Flag this applicant?" at bounding box center [392, 275] width 5 height 5
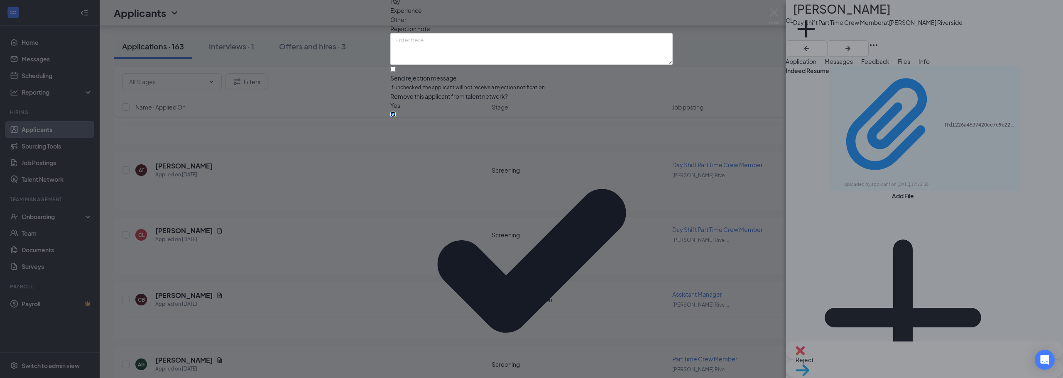
click at [396, 117] on input "Flag this applicant?" at bounding box center [392, 114] width 5 height 5
checkbox input "false"
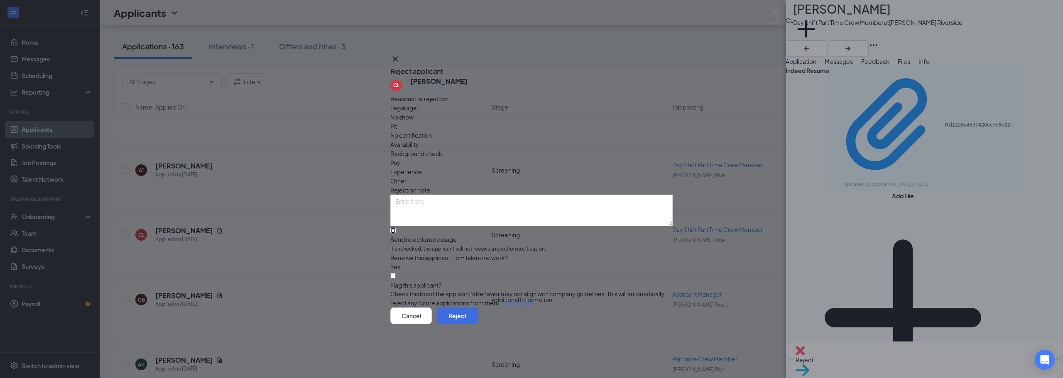
click at [396, 228] on input "Send rejection message If unchecked, the applicant will not receive a rejection…" at bounding box center [392, 230] width 5 height 5
checkbox input "true"
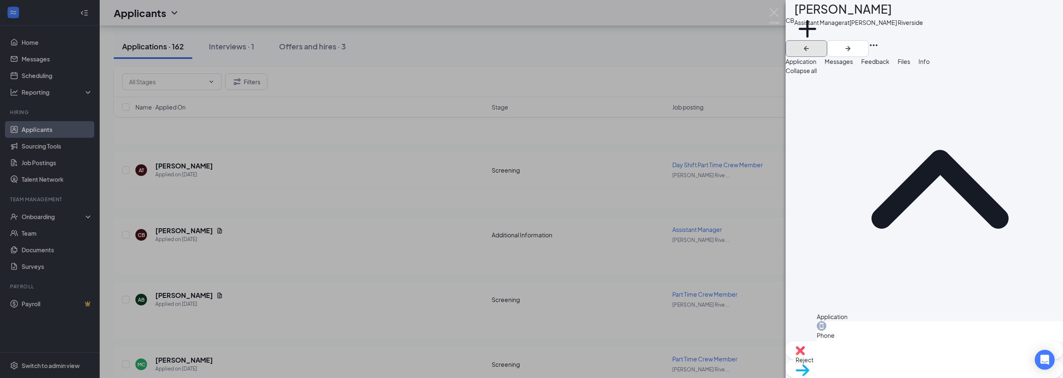
click at [812, 44] on icon "ArrowLeftNew" at bounding box center [807, 49] width 10 height 10
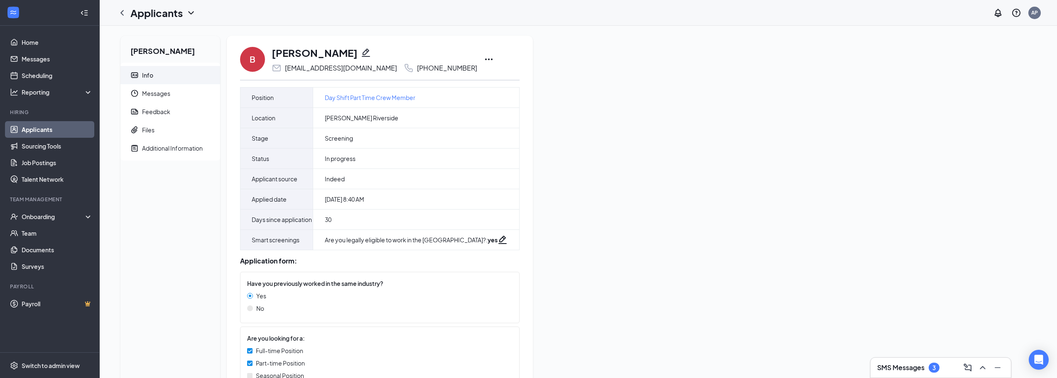
click at [484, 60] on icon "Ellipses" at bounding box center [489, 59] width 10 height 10
click at [488, 239] on li "Print applicant" at bounding box center [502, 234] width 85 height 18
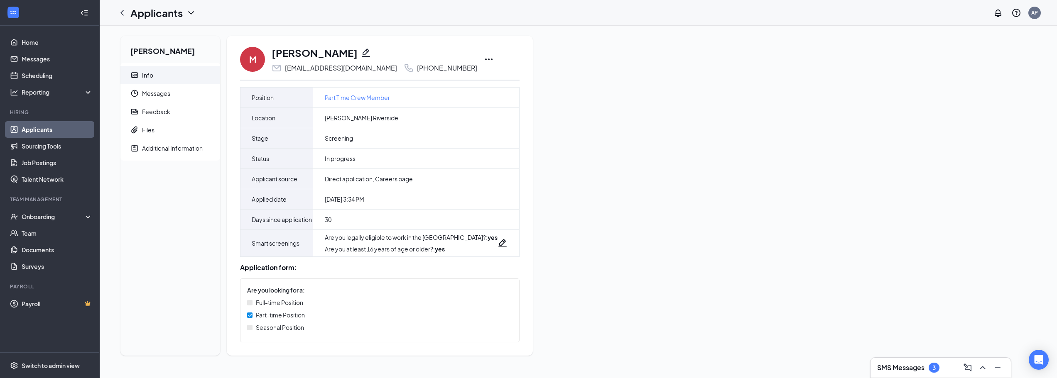
click at [478, 55] on div "M [PERSON_NAME] [EMAIL_ADDRESS][DOMAIN_NAME] [PHONE_NUMBER] Position Part Time …" at bounding box center [380, 196] width 306 height 320
click at [484, 57] on icon "Ellipses" at bounding box center [489, 59] width 10 height 10
click at [510, 233] on p "Print applicant" at bounding box center [510, 234] width 71 height 8
click at [484, 59] on icon "Ellipses" at bounding box center [489, 59] width 10 height 10
click at [494, 235] on p "Print applicant" at bounding box center [510, 234] width 71 height 8
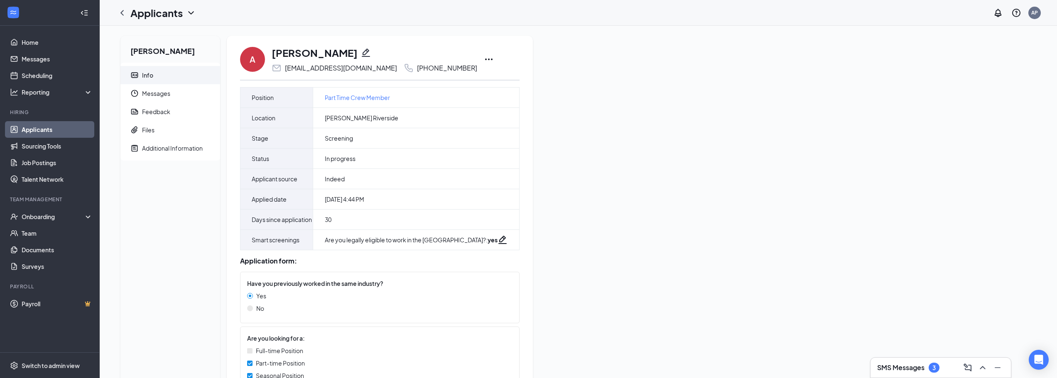
click at [484, 60] on icon "Ellipses" at bounding box center [489, 59] width 10 height 10
click at [486, 235] on p "Print applicant" at bounding box center [504, 234] width 71 height 8
